Goal: Task Accomplishment & Management: Use online tool/utility

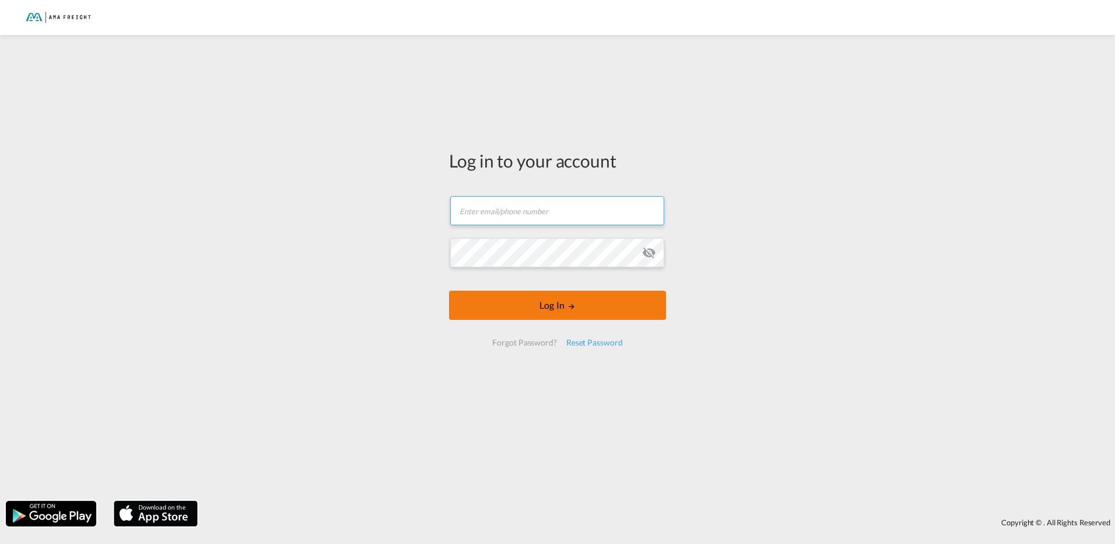
type input "[PERSON_NAME][EMAIL_ADDRESS][DOMAIN_NAME]"
click at [538, 306] on button "Log In" at bounding box center [557, 304] width 217 height 29
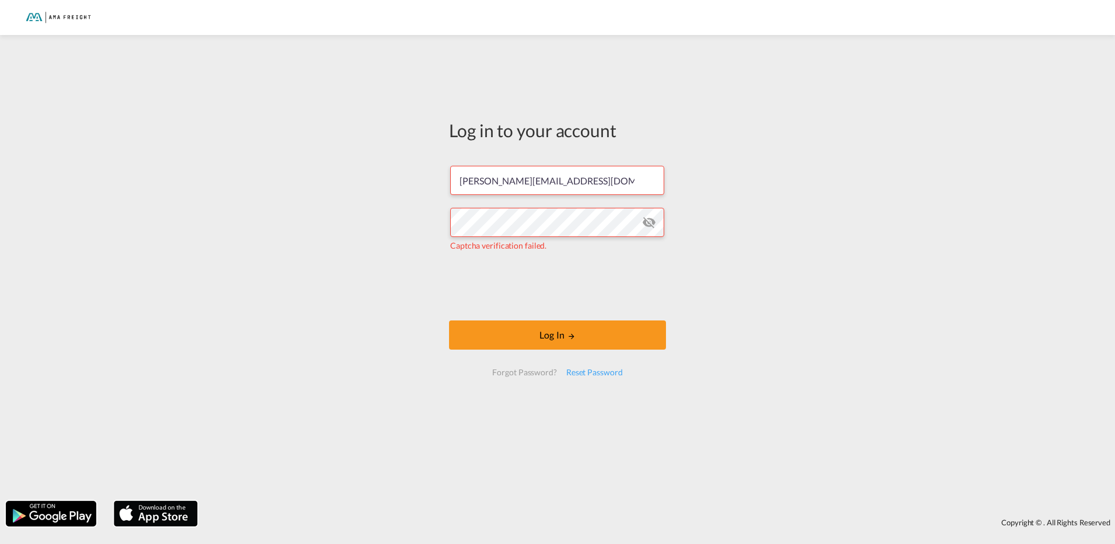
click at [656, 220] on md-icon "icon-eye-off" at bounding box center [649, 222] width 14 height 14
click at [562, 335] on button "Log In" at bounding box center [557, 334] width 217 height 29
